Goal: Information Seeking & Learning: Learn about a topic

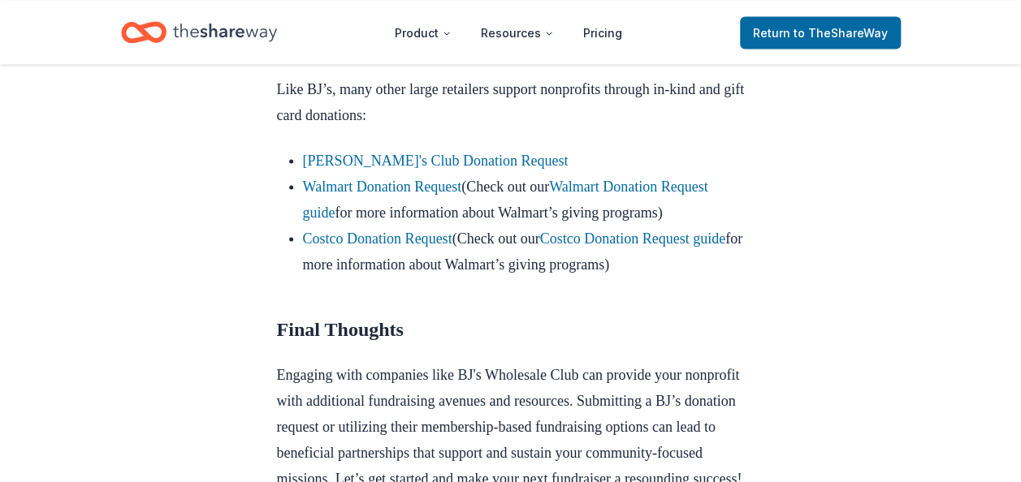
scroll to position [1509, 0]
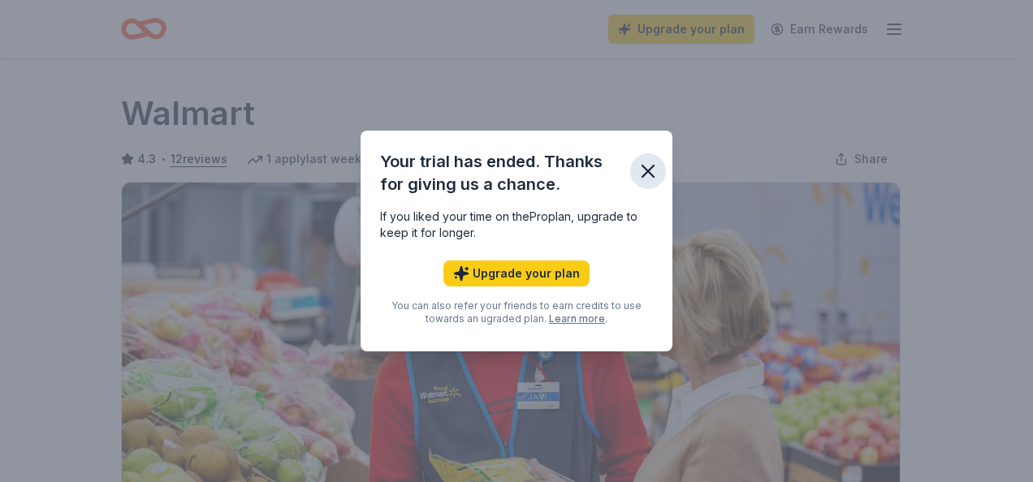
click at [659, 166] on button "button" at bounding box center [648, 171] width 36 height 36
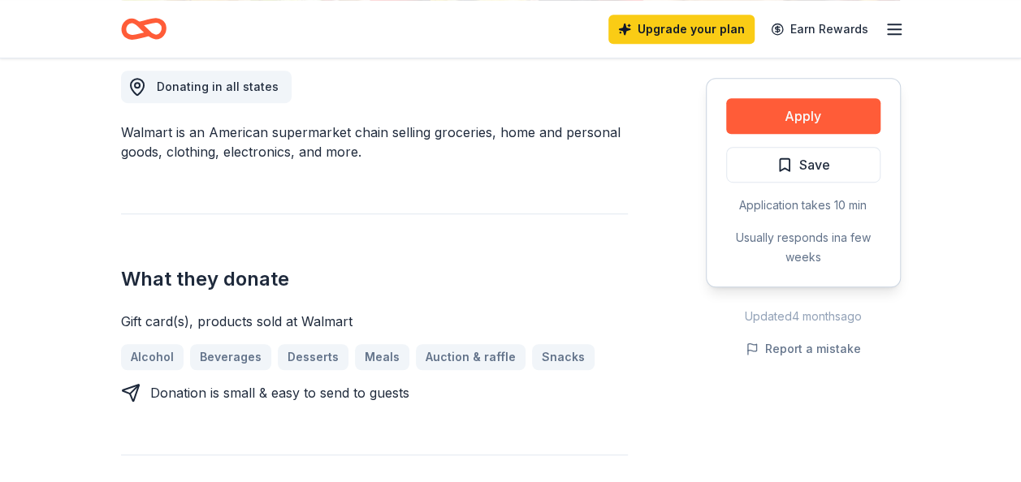
scroll to position [465, 0]
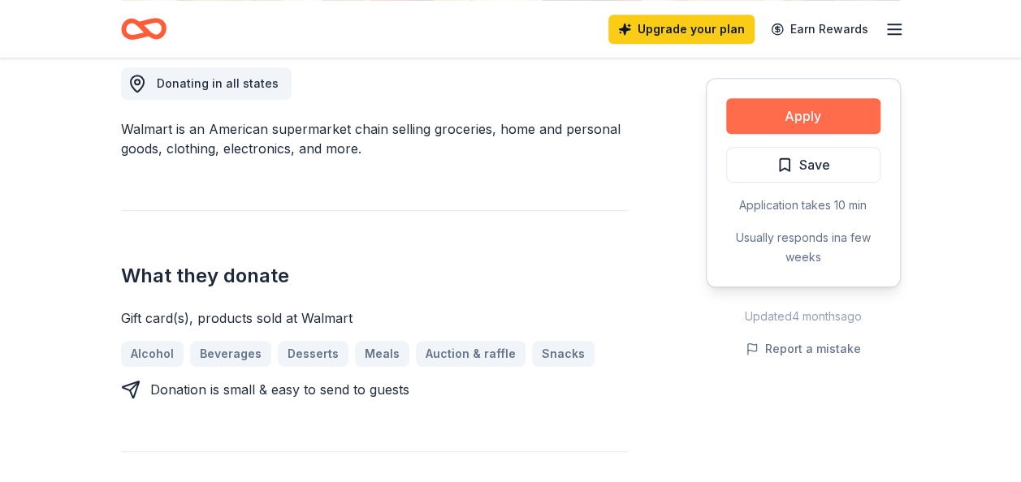
click at [822, 131] on button "Apply" at bounding box center [803, 116] width 154 height 36
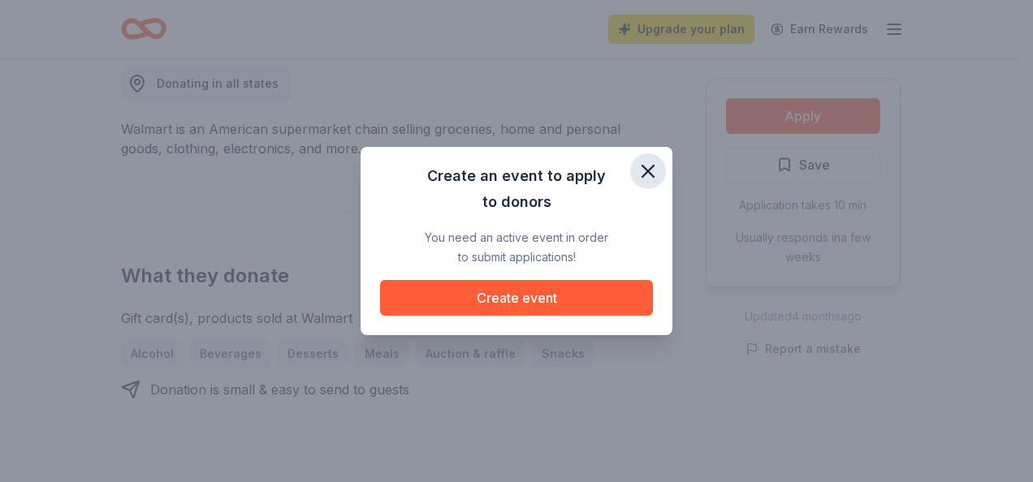
click at [650, 167] on icon "button" at bounding box center [648, 171] width 23 height 23
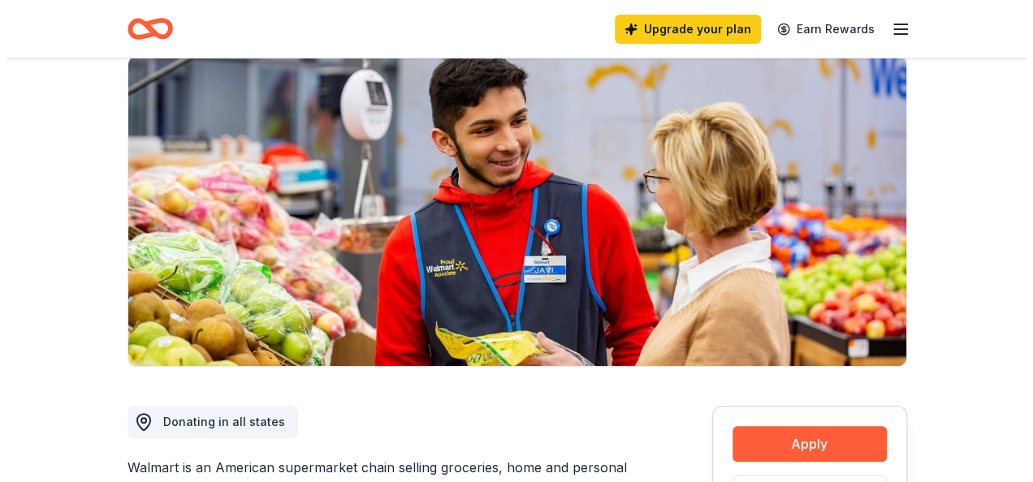
scroll to position [0, 0]
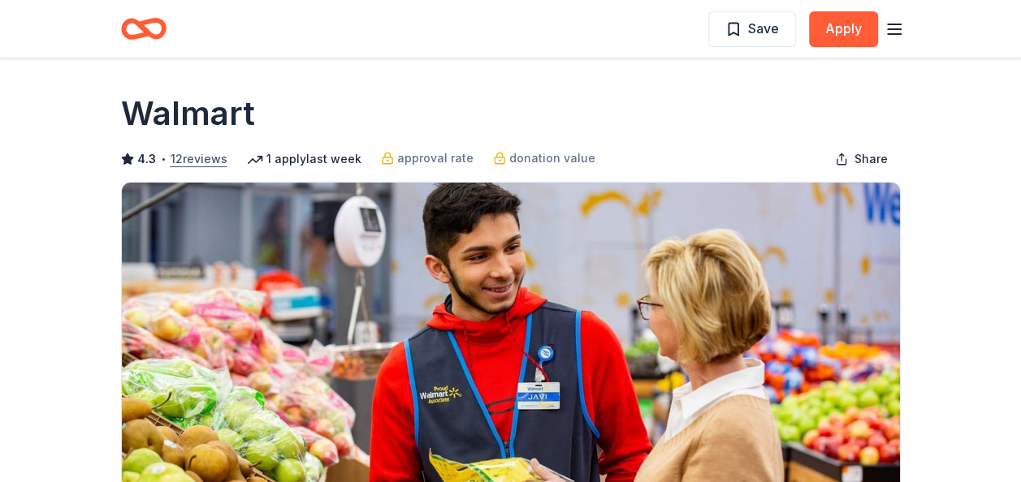
click at [211, 158] on button "12 reviews" at bounding box center [199, 158] width 57 height 19
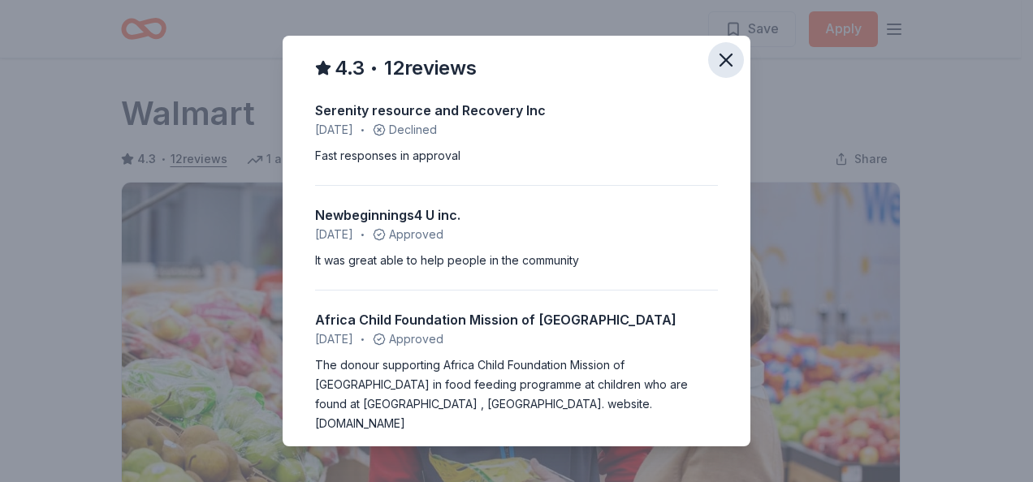
click at [715, 66] on icon "button" at bounding box center [726, 60] width 23 height 23
